Goal: Information Seeking & Learning: Understand process/instructions

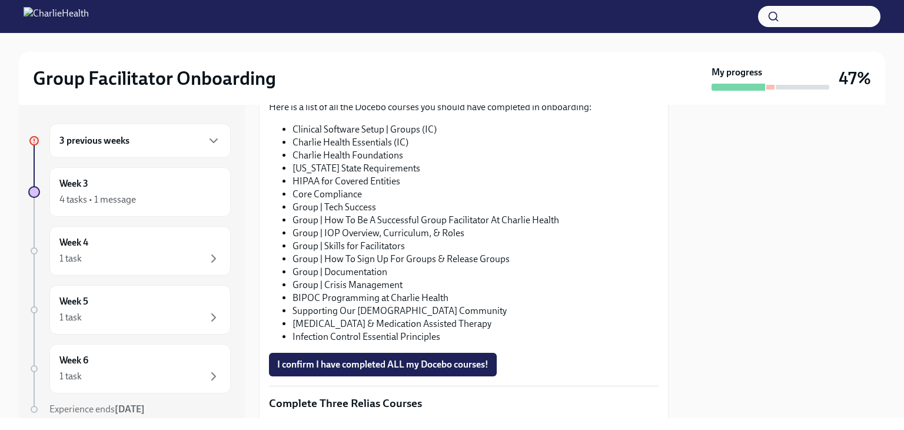
scroll to position [610, 0]
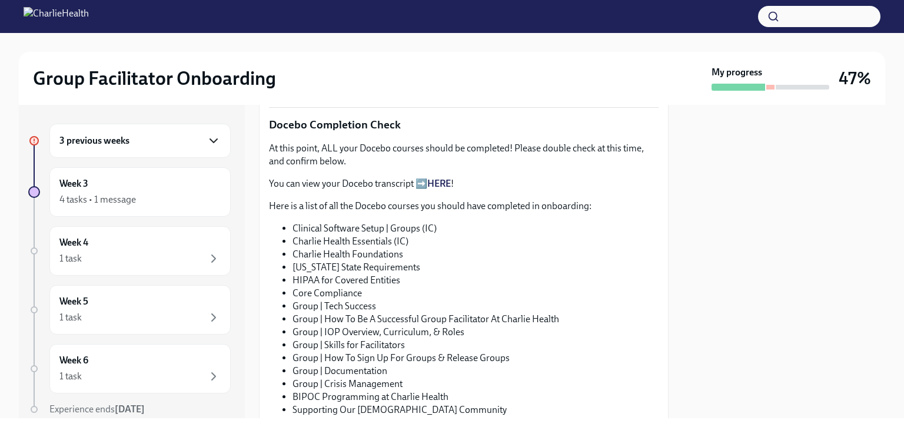
click at [209, 138] on icon "button" at bounding box center [214, 141] width 14 height 14
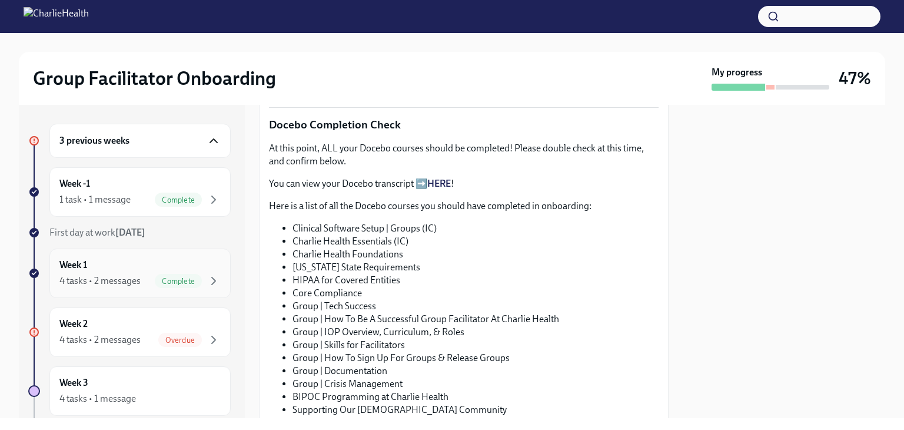
click at [113, 274] on div "4 tasks • 2 messages" at bounding box center [99, 280] width 81 height 13
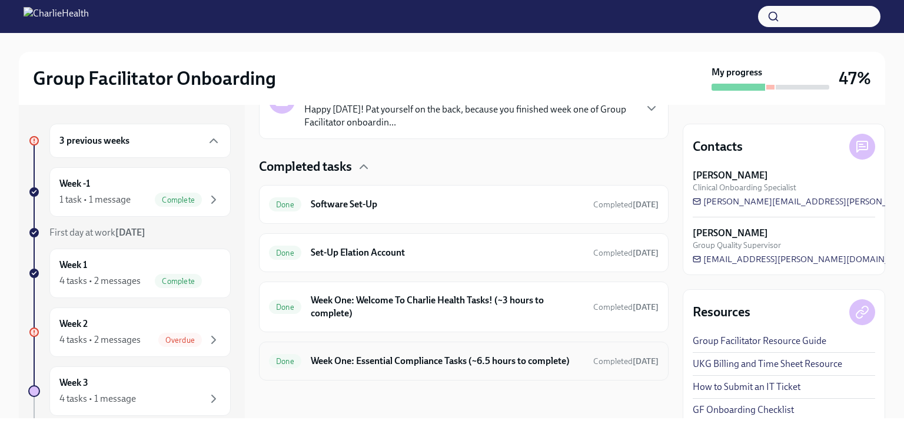
scroll to position [253, 0]
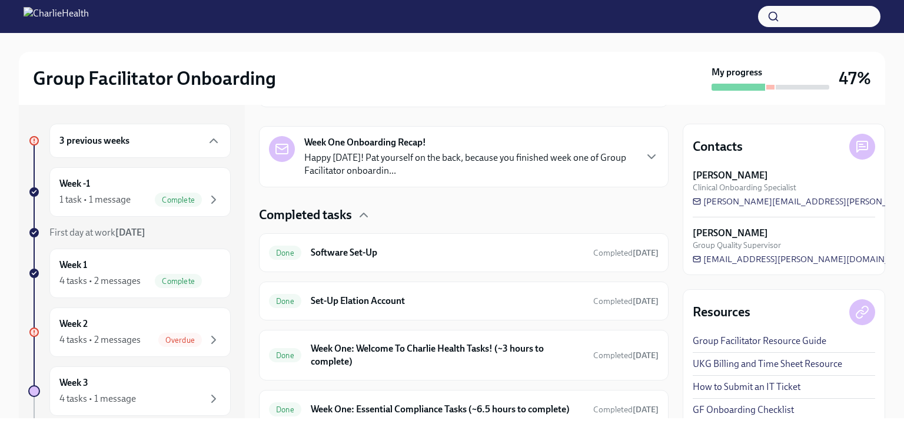
click at [738, 242] on span "Group Quality Supervisor" at bounding box center [737, 245] width 88 height 11
click at [723, 232] on strong "[PERSON_NAME]" at bounding box center [730, 233] width 75 height 13
click at [730, 261] on span "[EMAIL_ADDRESS][PERSON_NAME][DOMAIN_NAME]" at bounding box center [805, 259] width 225 height 12
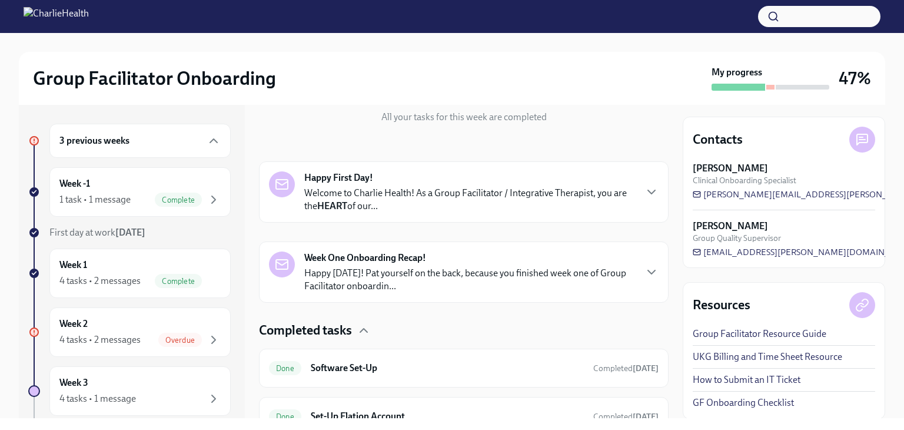
scroll to position [135, 0]
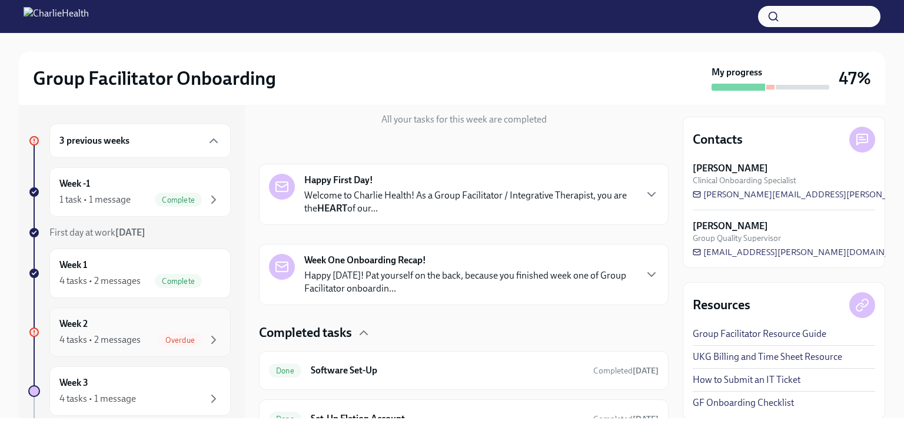
click at [101, 337] on div "4 tasks • 2 messages" at bounding box center [99, 339] width 81 height 13
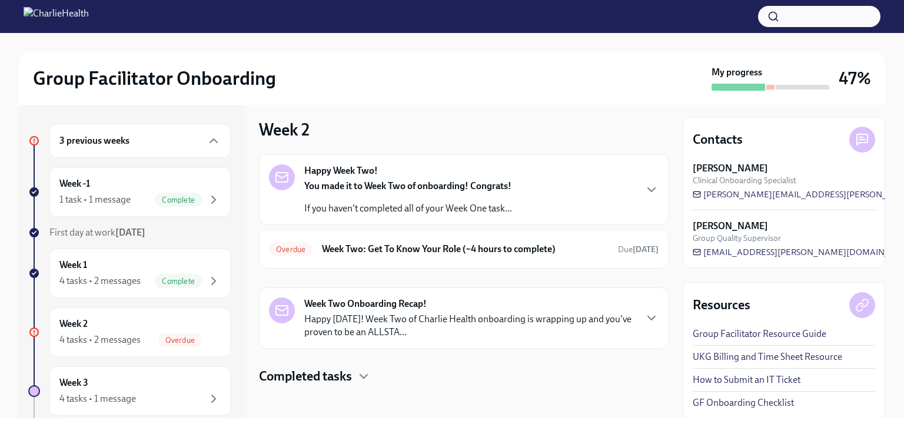
scroll to position [9, 0]
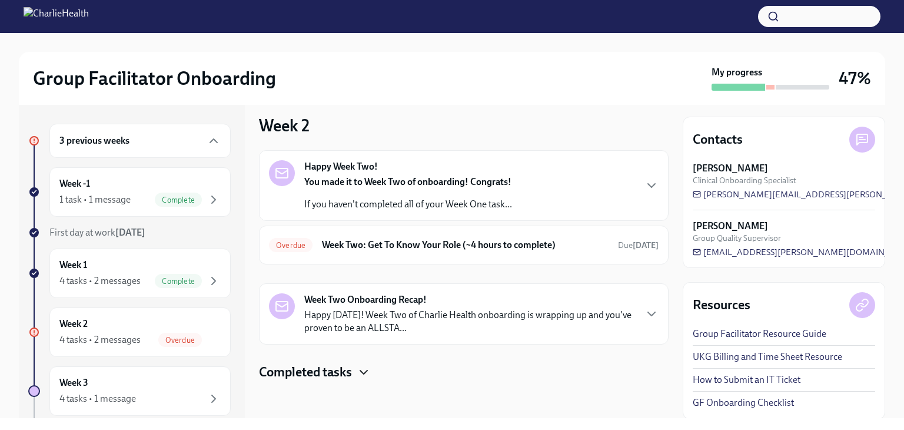
click at [363, 374] on icon "button" at bounding box center [364, 372] width 14 height 14
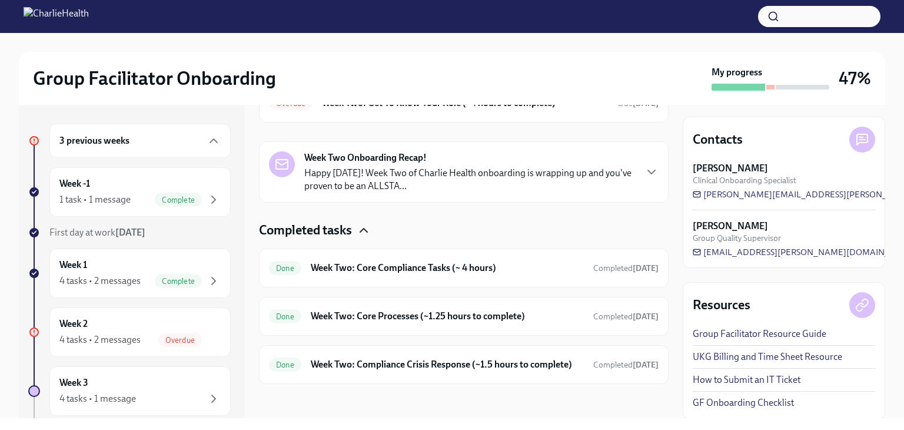
scroll to position [165, 0]
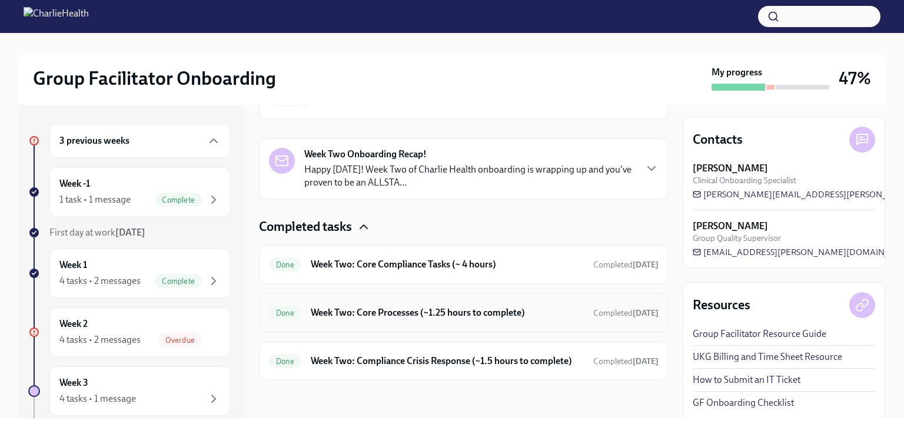
click at [317, 306] on h6 "Week Two: Core Processes (~1.25 hours to complete)" at bounding box center [447, 312] width 273 height 13
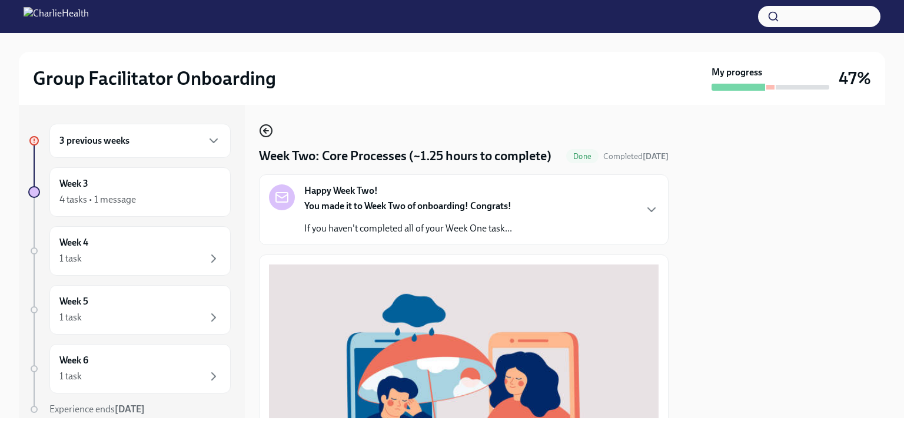
click at [268, 132] on icon "button" at bounding box center [266, 131] width 14 height 14
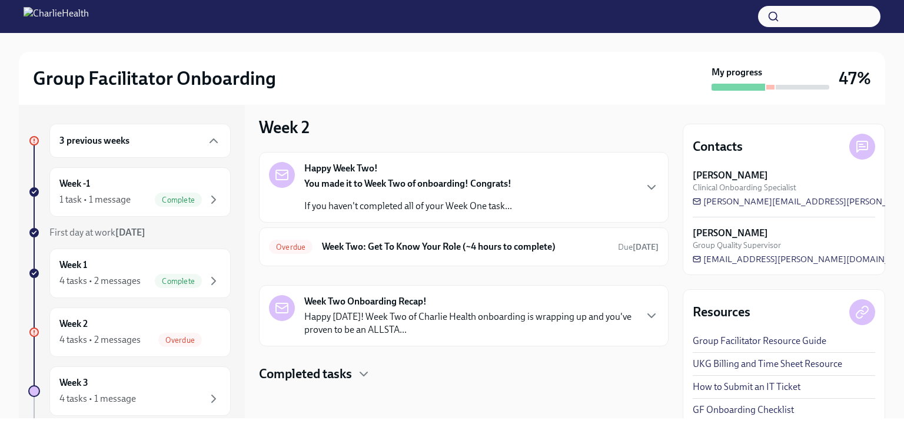
scroll to position [9, 0]
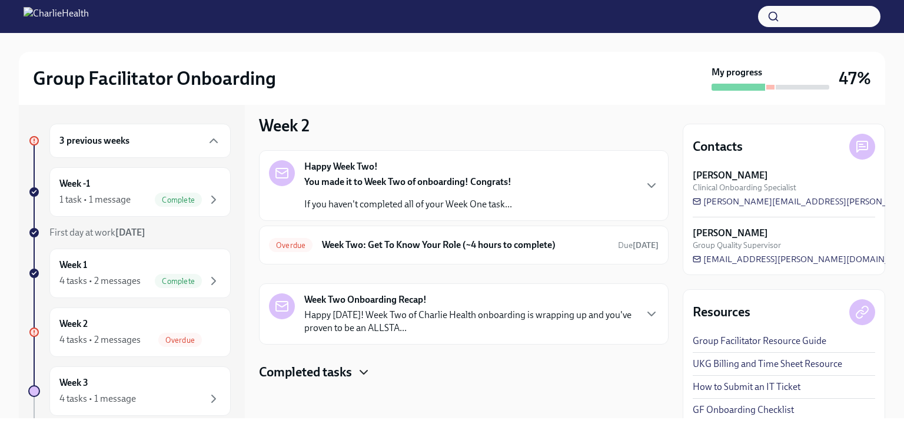
click at [369, 371] on icon "button" at bounding box center [364, 372] width 14 height 14
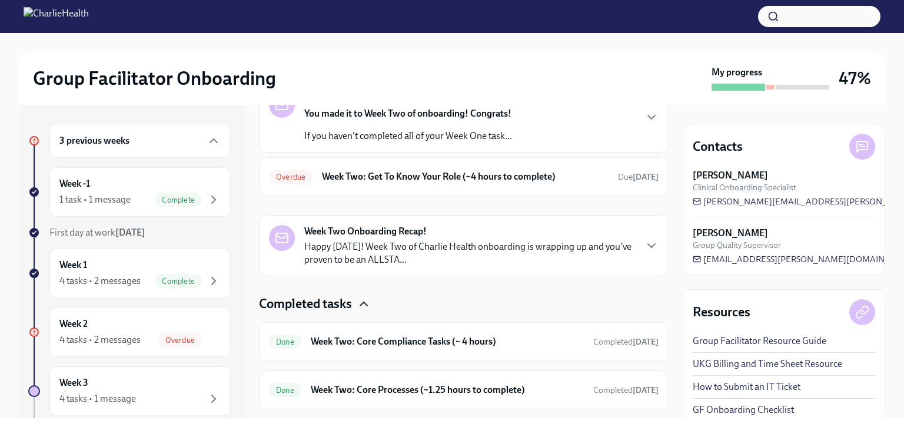
scroll to position [165, 0]
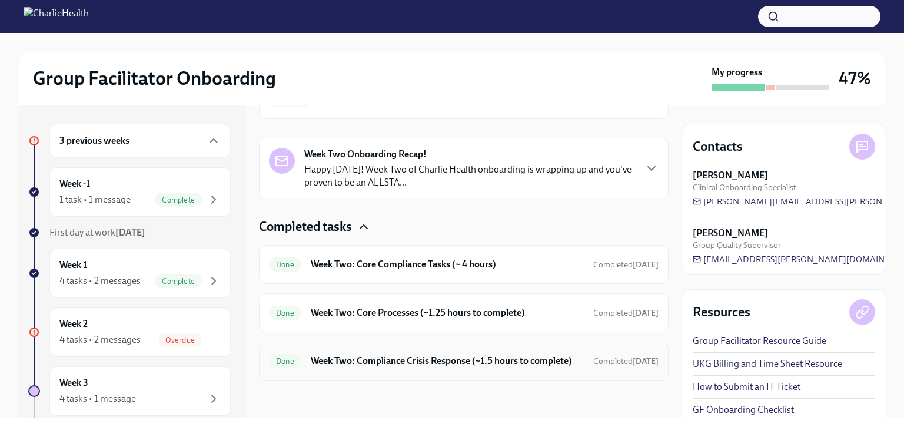
click at [374, 354] on h6 "Week Two: Compliance Crisis Response (~1.5 hours to complete)" at bounding box center [447, 360] width 273 height 13
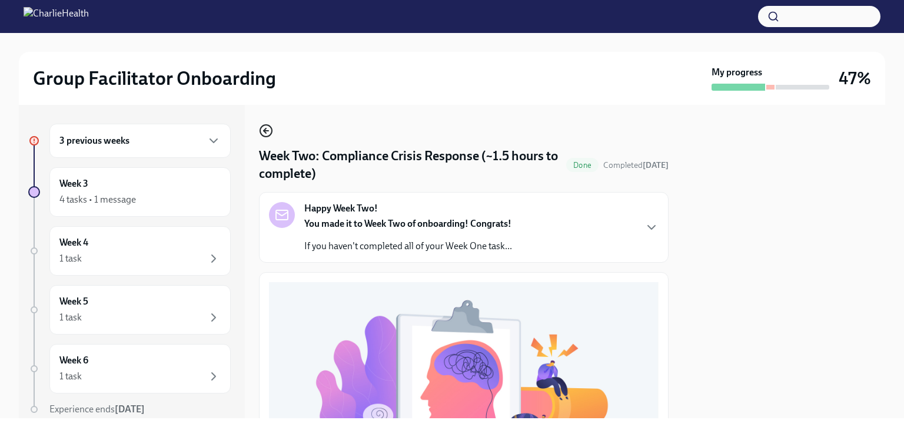
click at [263, 132] on icon "button" at bounding box center [266, 131] width 14 height 14
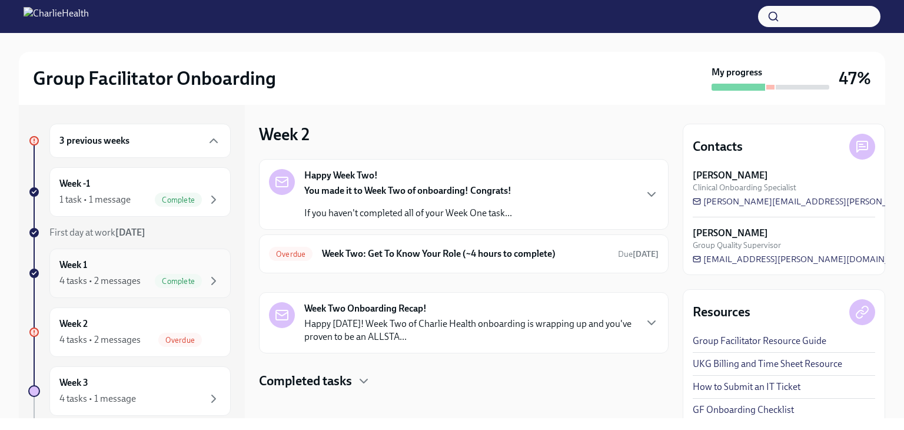
click at [84, 282] on div "4 tasks • 2 messages" at bounding box center [99, 280] width 81 height 13
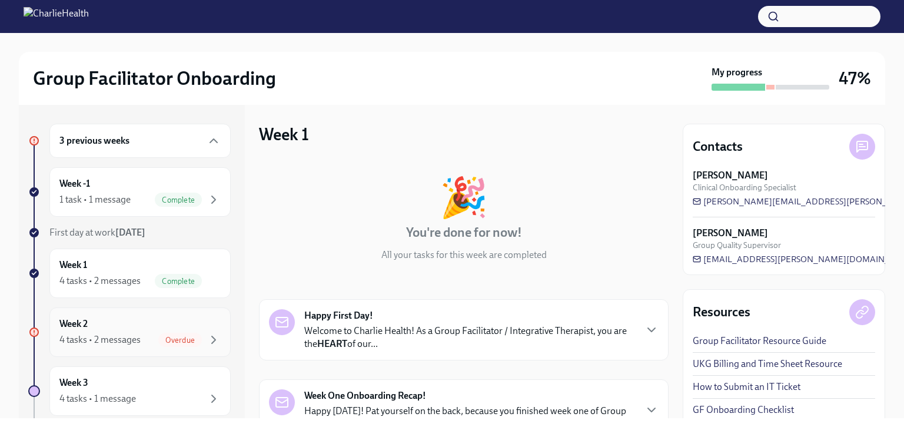
click at [92, 325] on div "Week 2 4 tasks • 2 messages Overdue" at bounding box center [139, 331] width 161 height 29
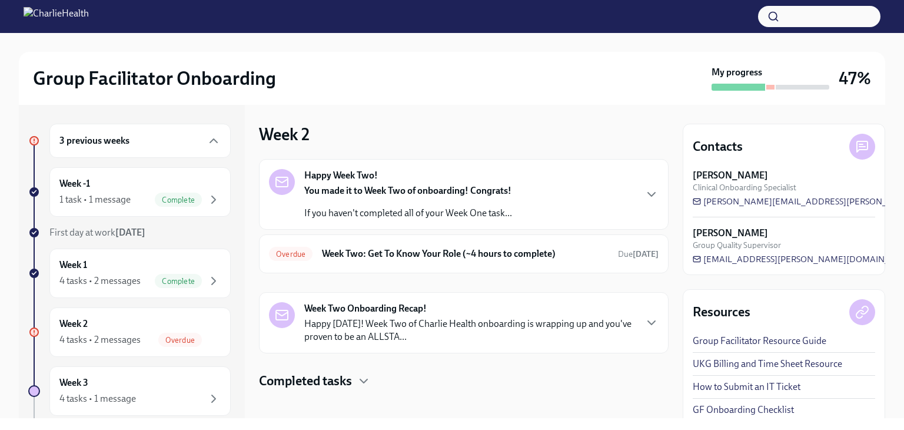
click at [649, 325] on icon "button" at bounding box center [651, 322] width 14 height 14
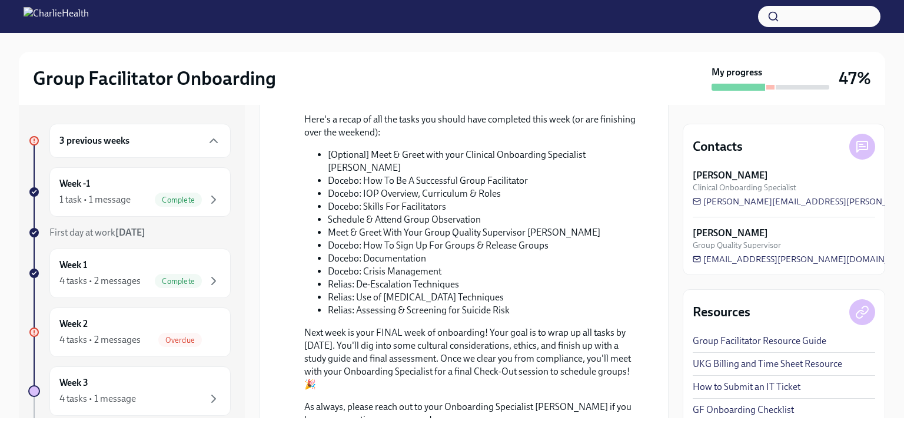
scroll to position [443, 0]
